Goal: Information Seeking & Learning: Learn about a topic

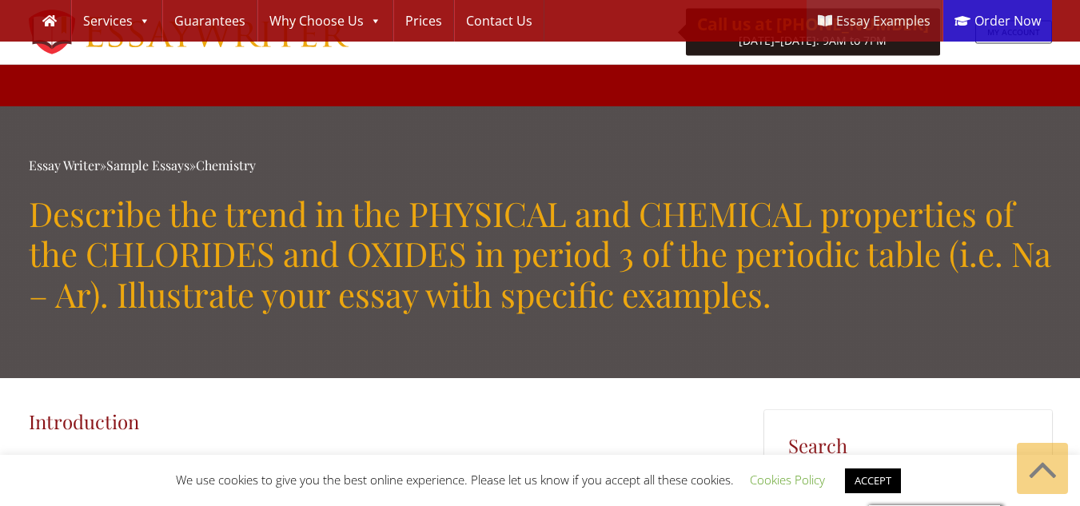
scroll to position [1971, 0]
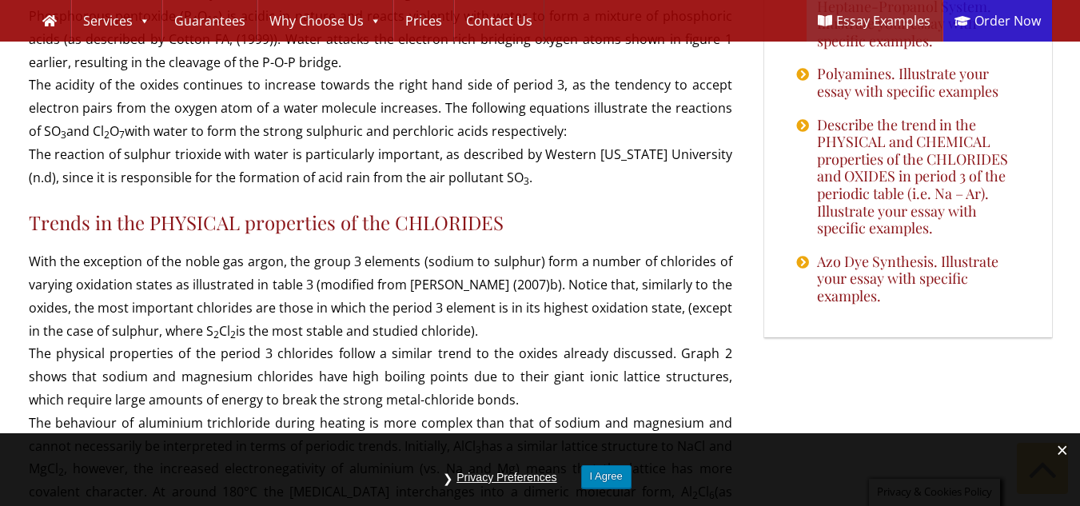
click at [295, 250] on p "With the exception of the noble gas argon, the group 3 elements (sodium to sulp…" at bounding box center [380, 480] width 703 height 460
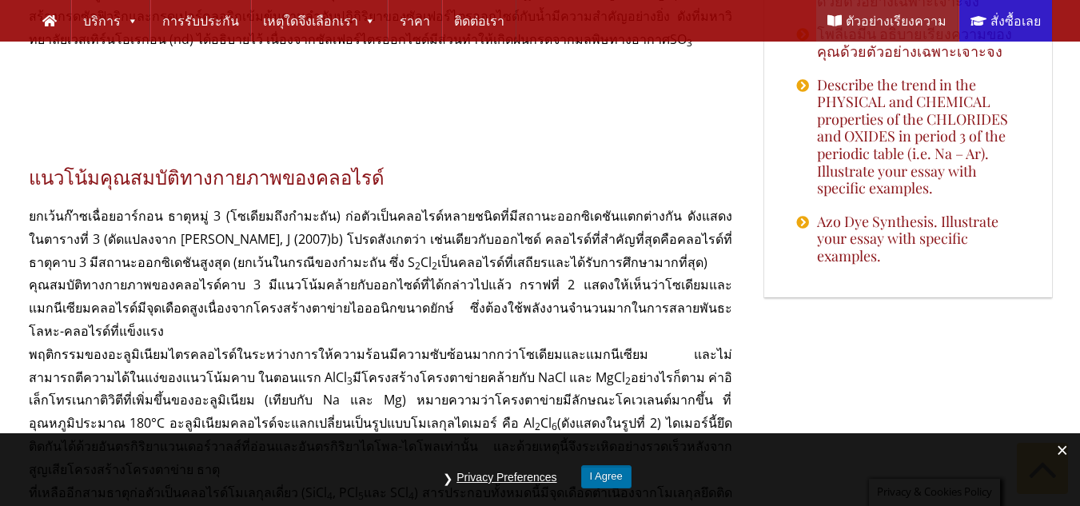
click at [587, 474] on button "I Agree" at bounding box center [606, 476] width 50 height 23
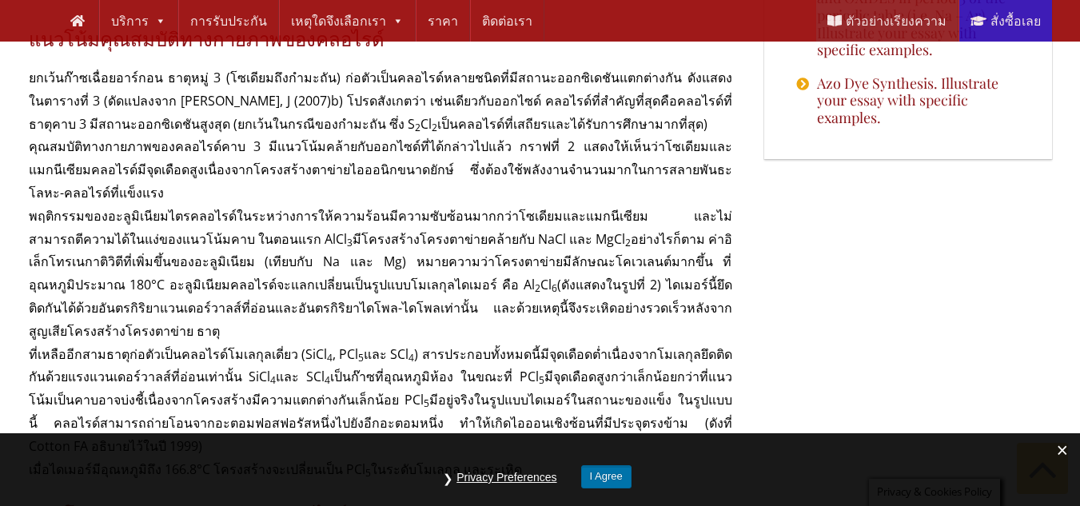
scroll to position [2084, 0]
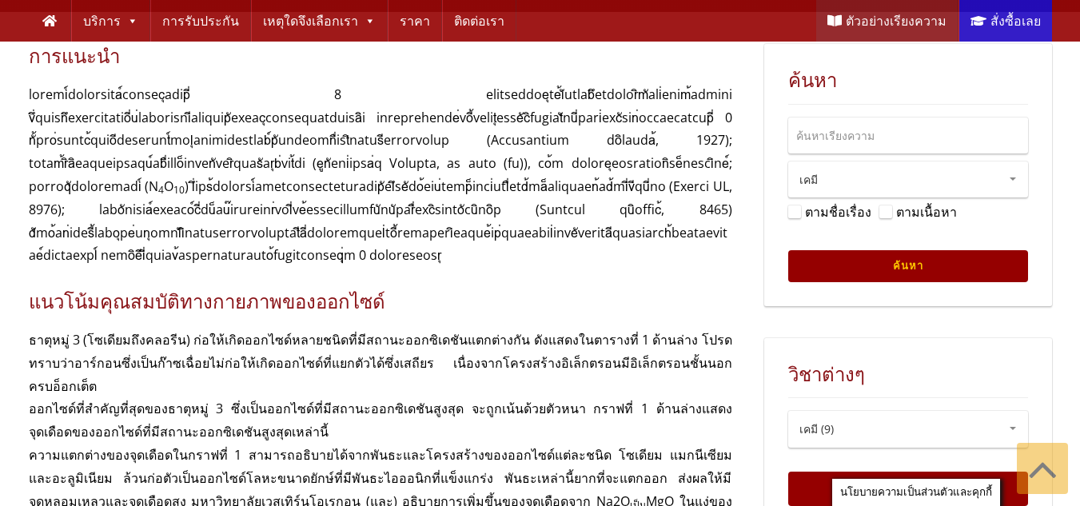
scroll to position [313, 0]
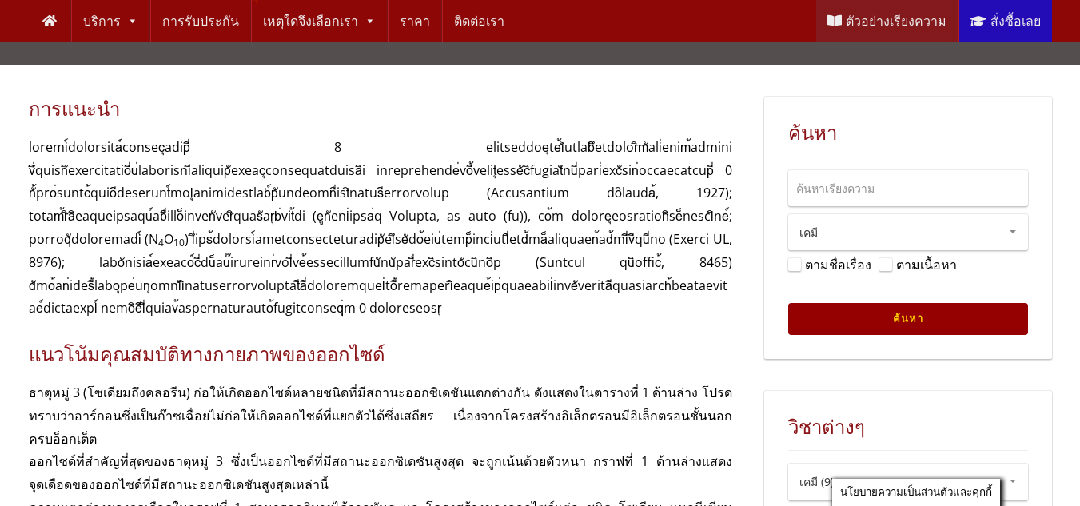
drag, startPoint x: 30, startPoint y: 149, endPoint x: 374, endPoint y: 311, distance: 380.7
click at [374, 311] on p "4 O 10" at bounding box center [380, 228] width 703 height 184
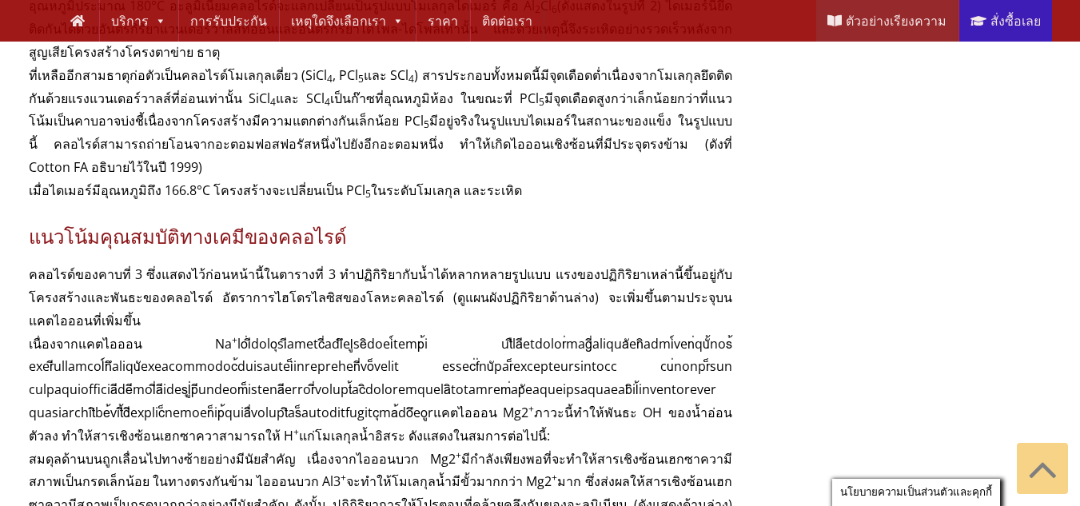
scroll to position [2478, 0]
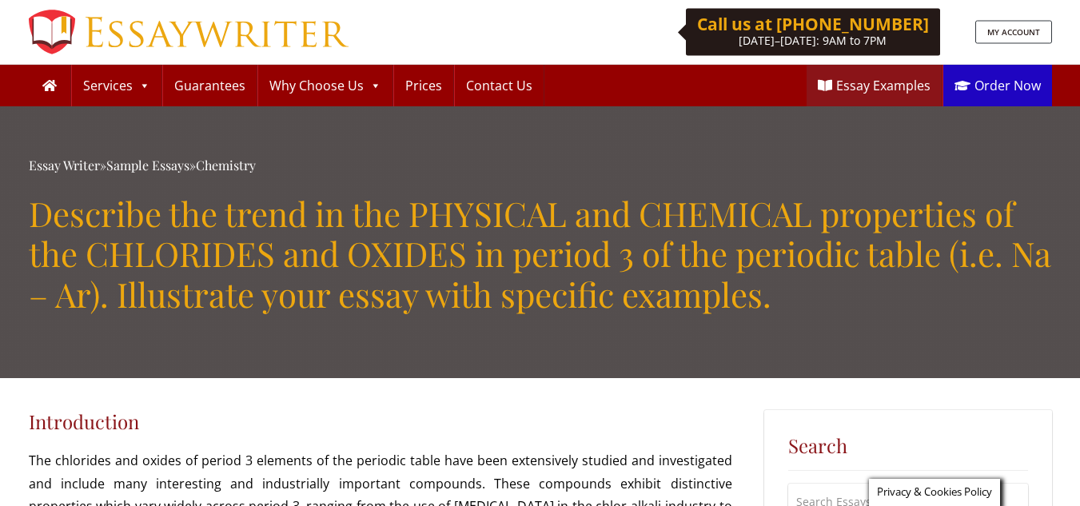
scroll to position [1993, 0]
